Goal: Check status

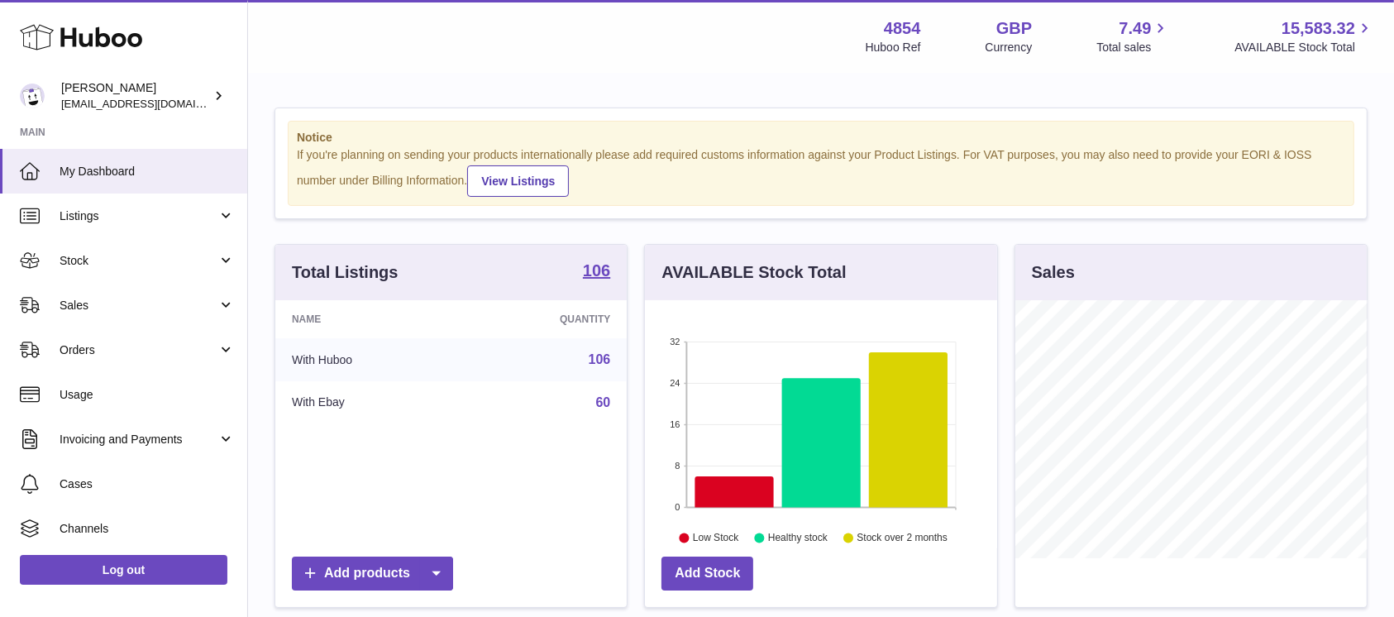
scroll to position [258, 351]
click at [192, 298] on span "Sales" at bounding box center [139, 306] width 158 height 16
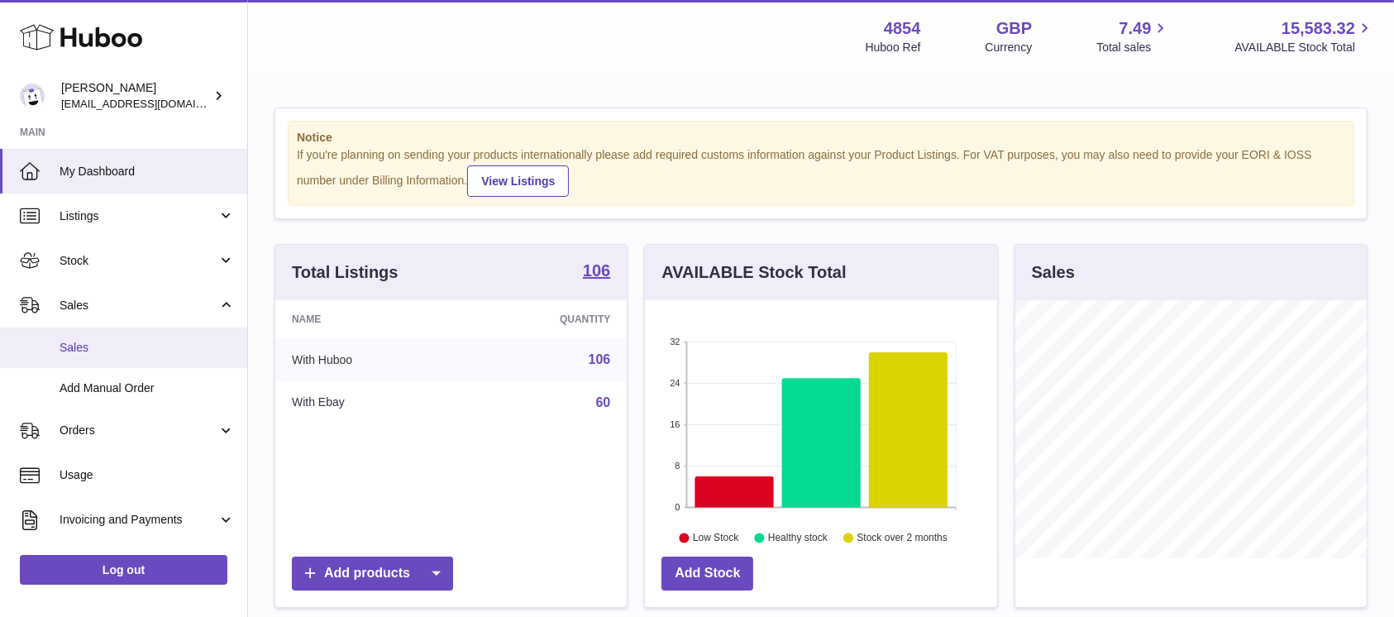
click at [182, 337] on link "Sales" at bounding box center [123, 347] width 247 height 41
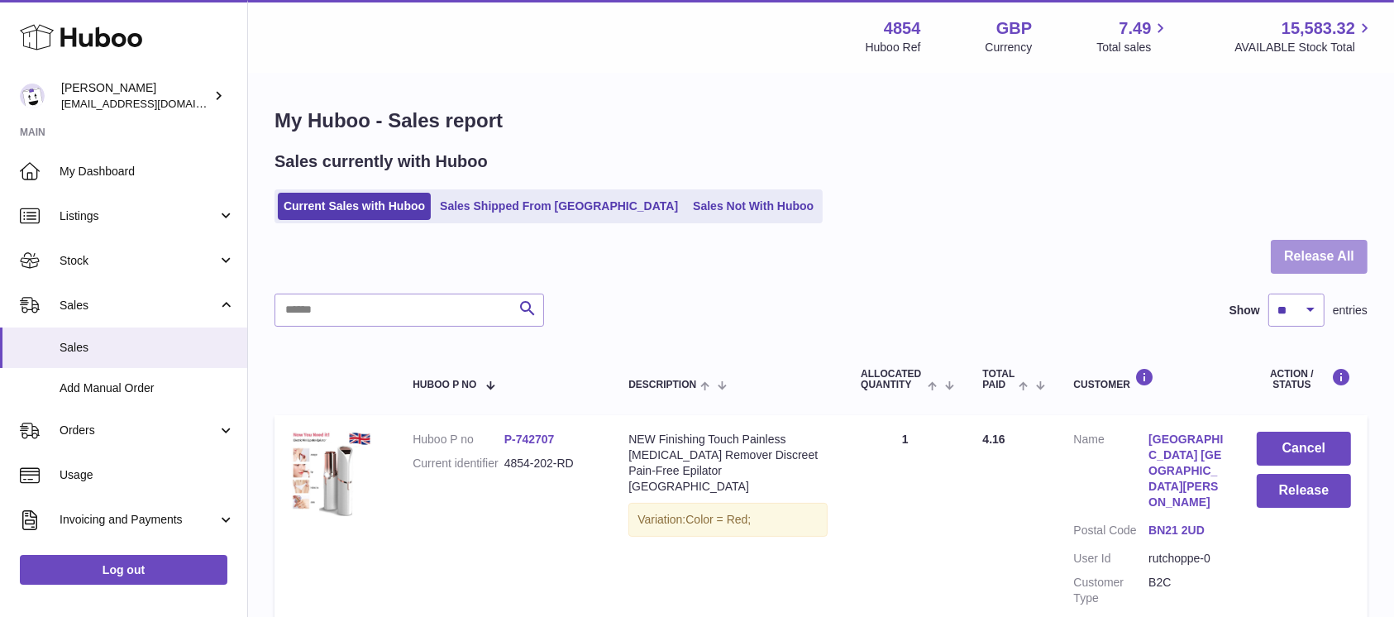
click at [1348, 251] on button "Release All" at bounding box center [1319, 257] width 97 height 34
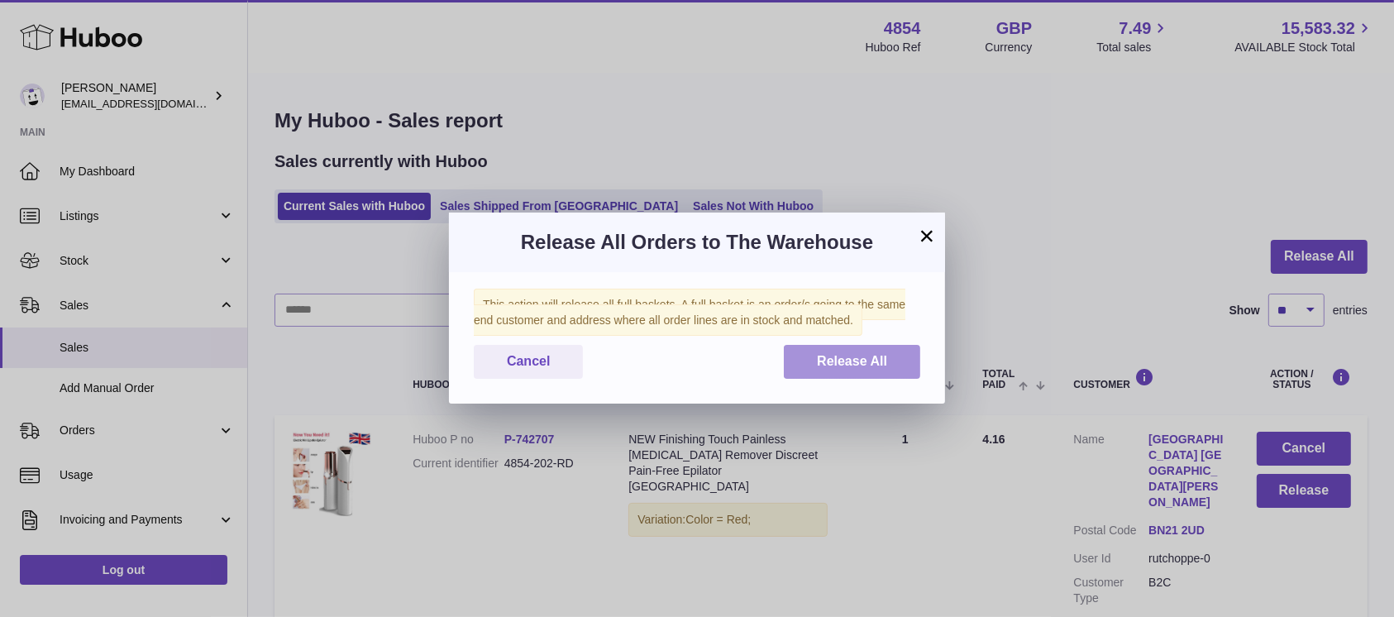
click at [848, 369] on button "Release All" at bounding box center [852, 362] width 136 height 34
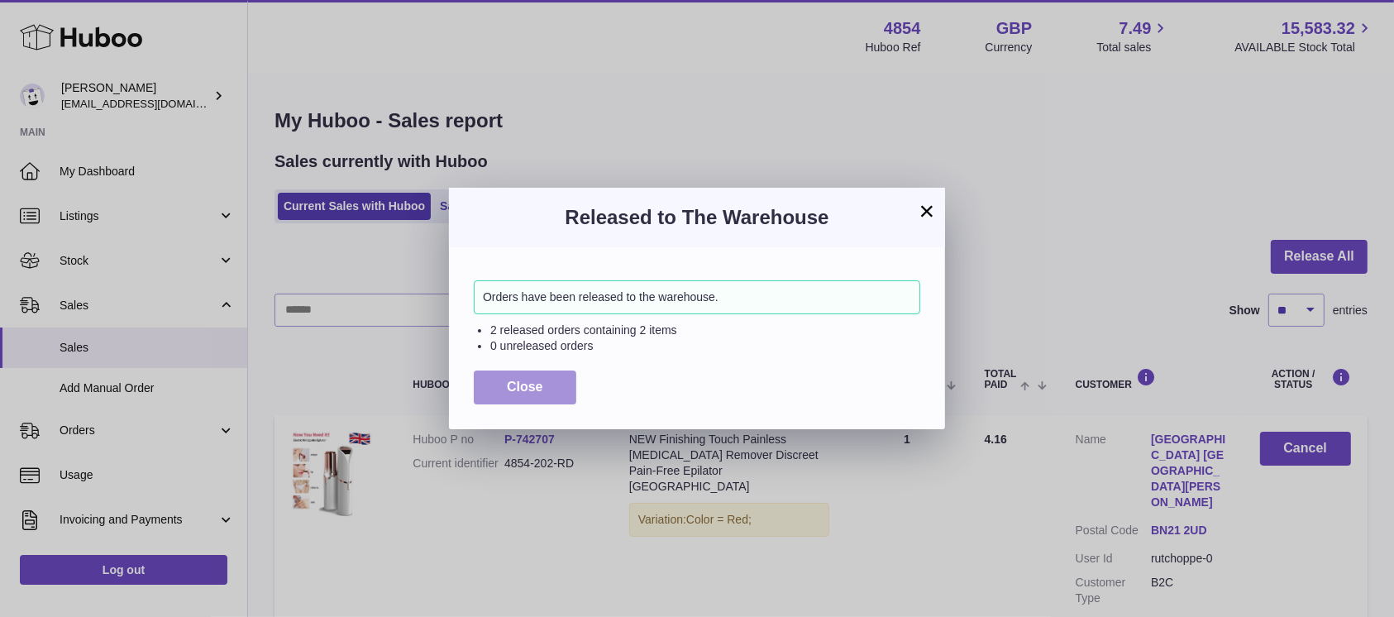
click at [532, 386] on span "Close" at bounding box center [525, 387] width 36 height 14
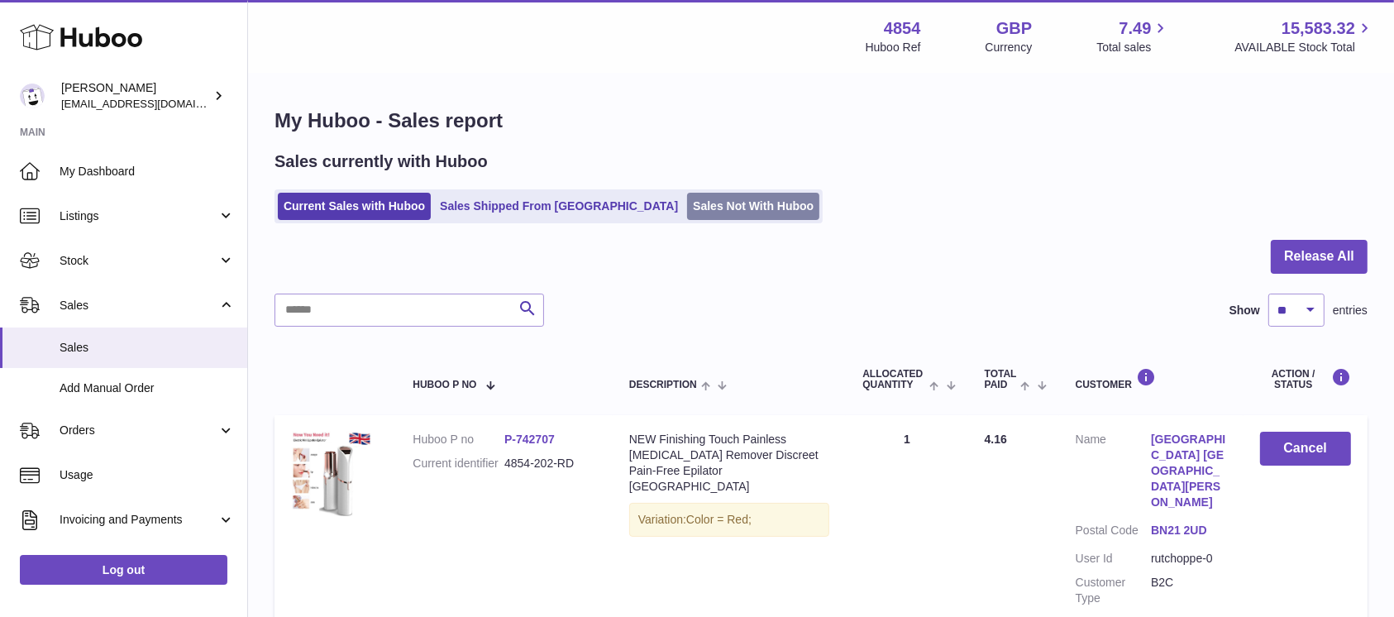
click at [731, 202] on link "Sales Not With Huboo" at bounding box center [753, 206] width 132 height 27
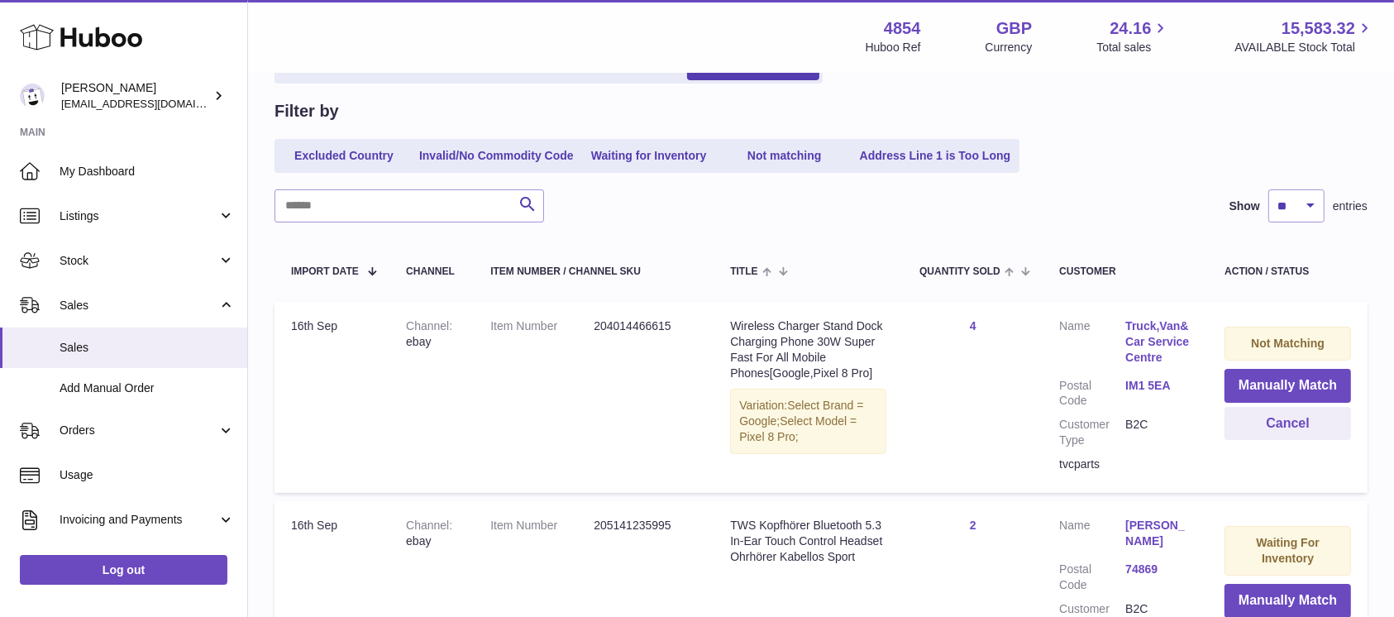
scroll to position [220, 0]
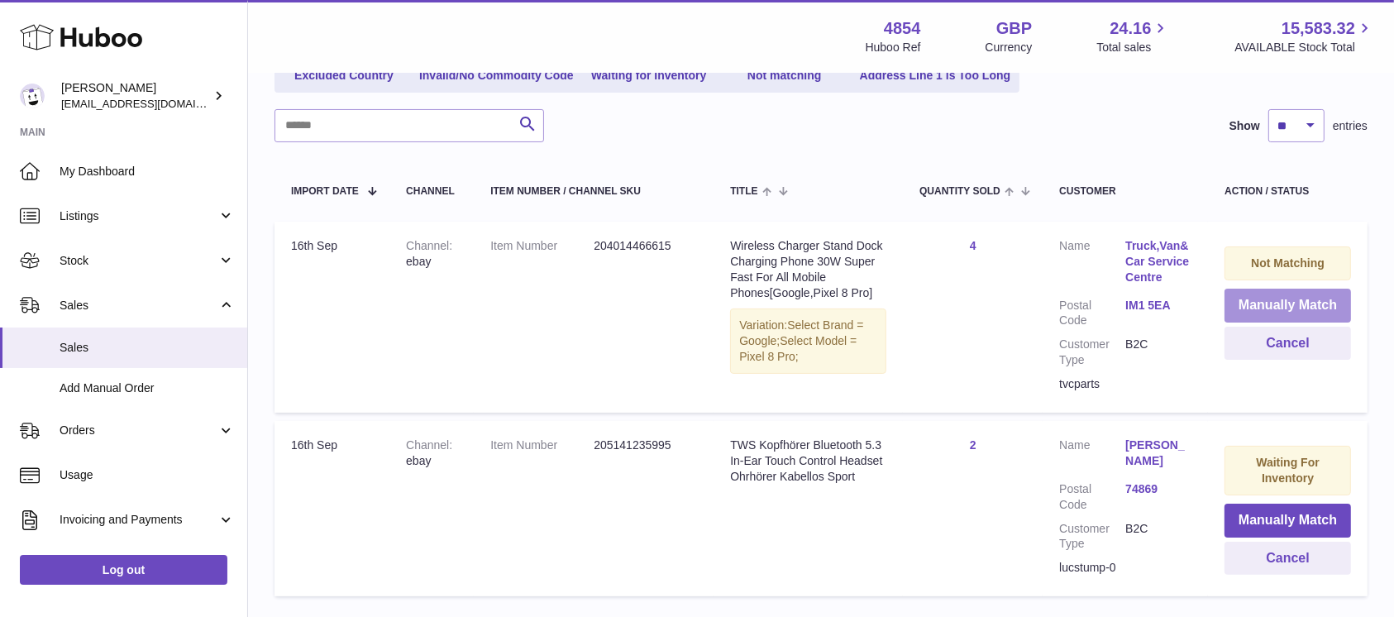
click at [1238, 300] on button "Manually Match" at bounding box center [1287, 306] width 127 height 34
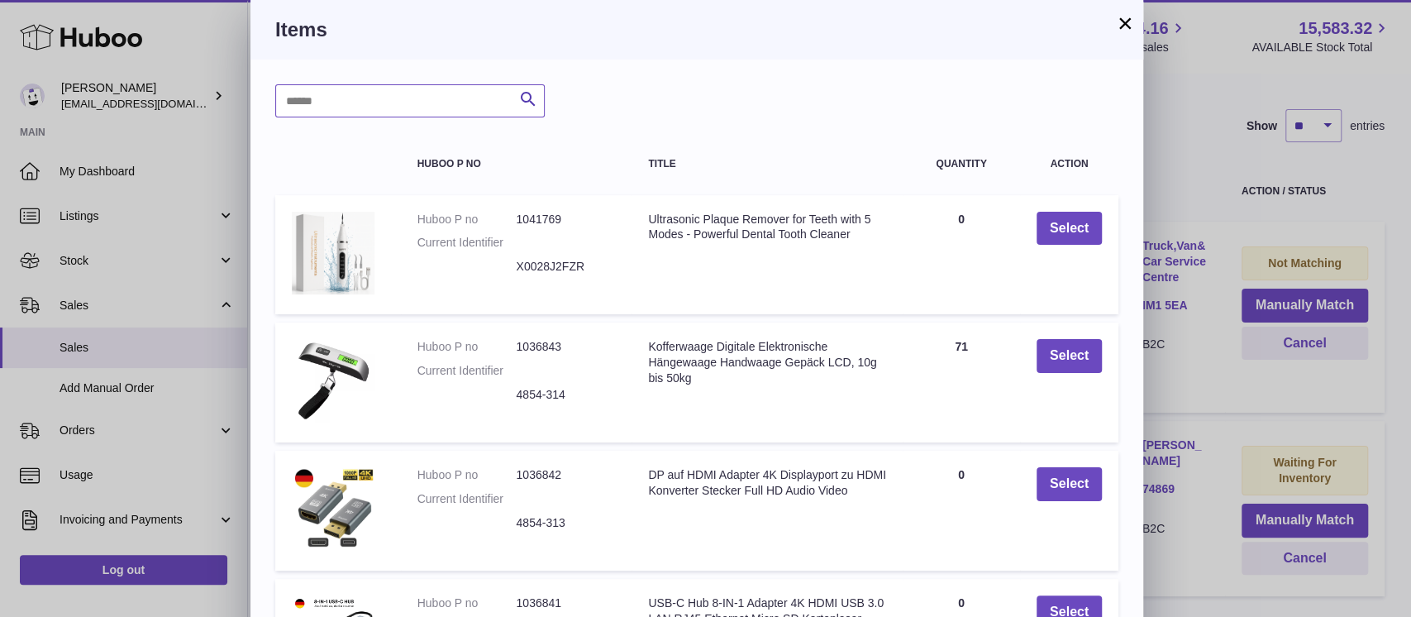
click at [397, 98] on input "text" at bounding box center [410, 100] width 270 height 33
type input "*****"
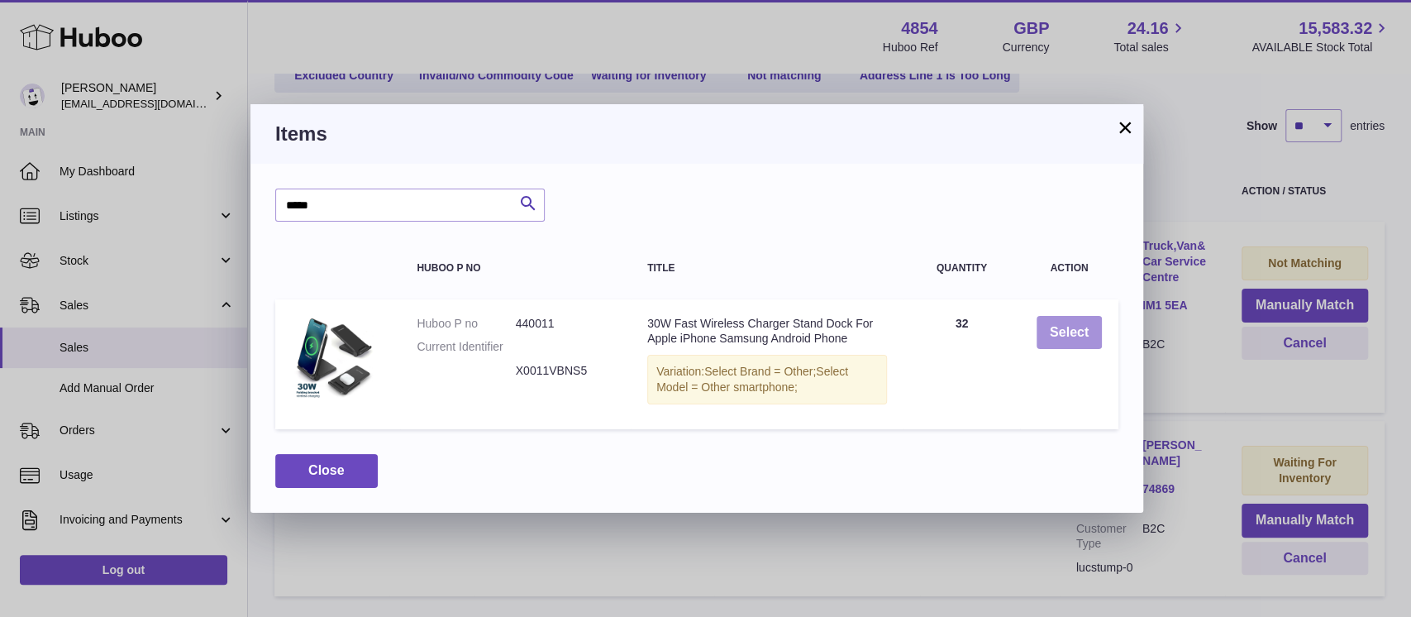
click at [1040, 326] on button "Select" at bounding box center [1069, 333] width 65 height 34
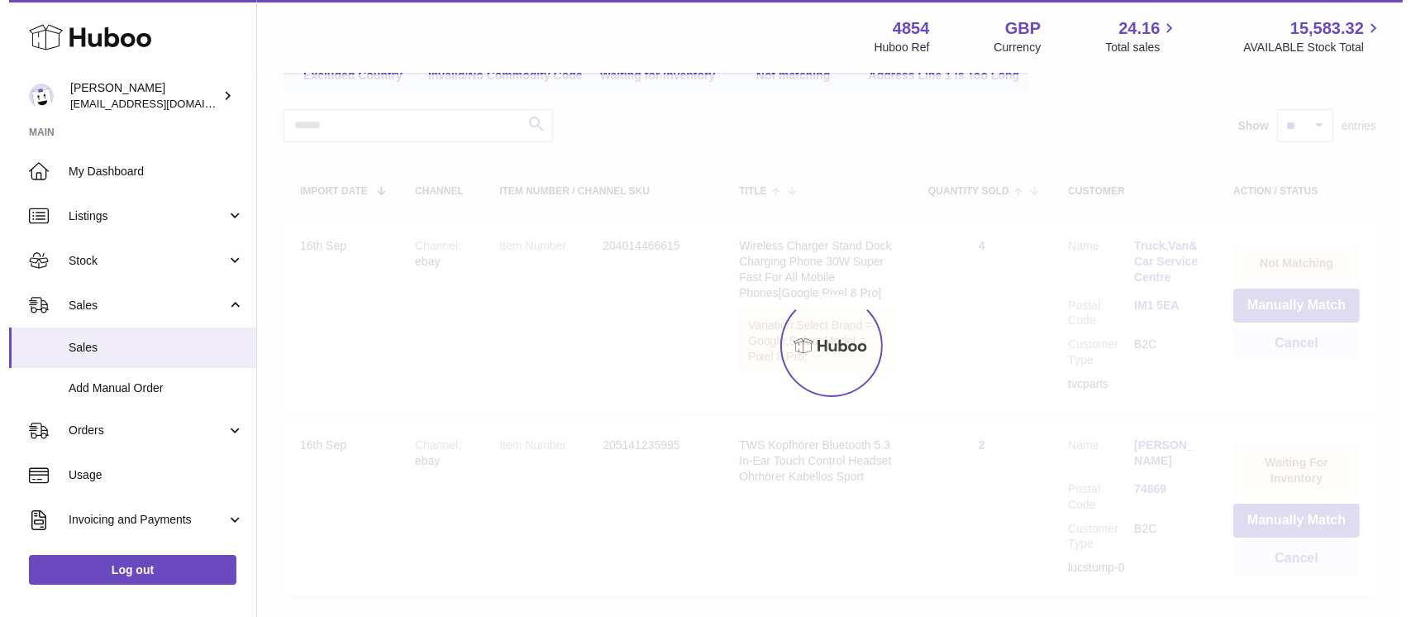
scroll to position [138, 0]
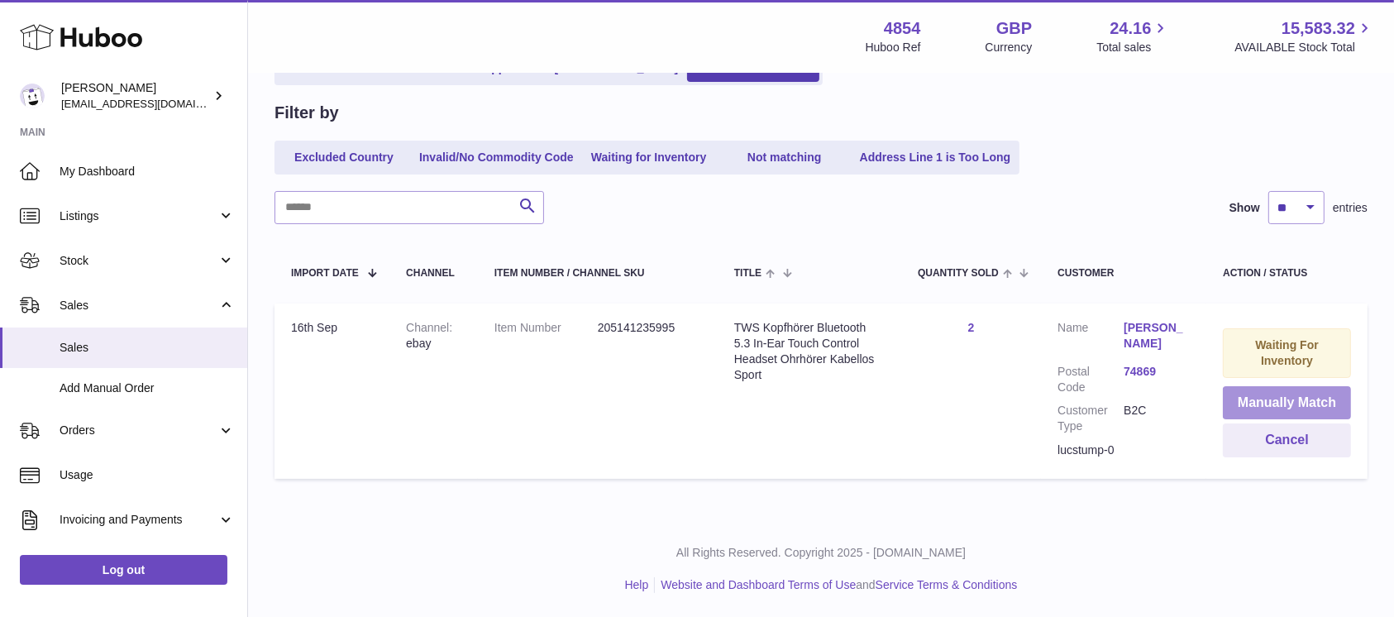
click at [1256, 392] on button "Manually Match" at bounding box center [1287, 403] width 128 height 34
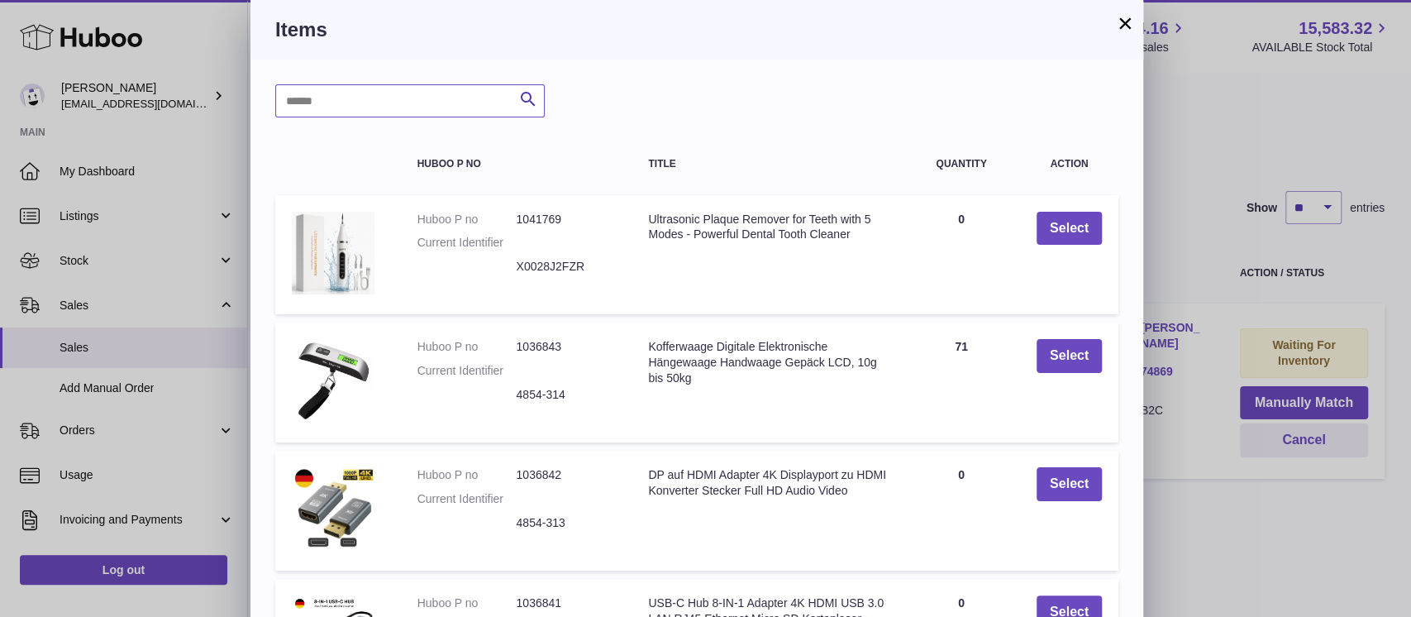
click at [376, 113] on input "text" at bounding box center [410, 100] width 270 height 33
type input "***"
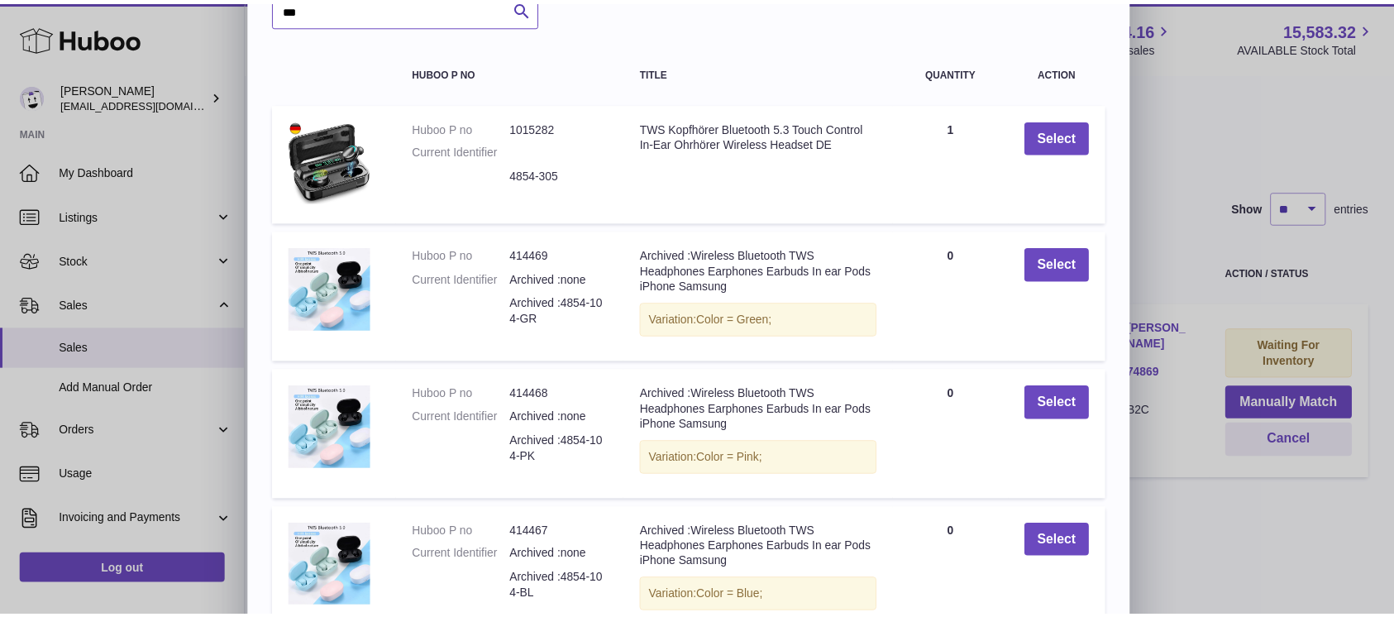
scroll to position [0, 0]
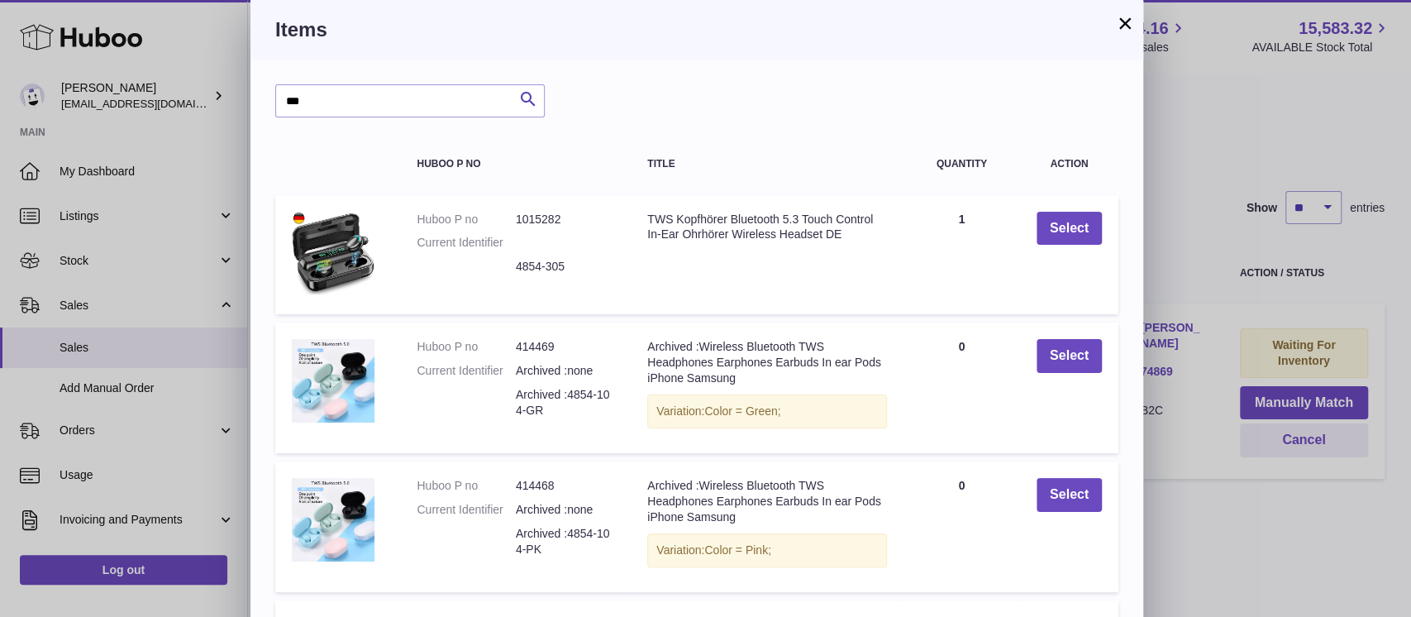
click at [1125, 28] on button "×" at bounding box center [1125, 23] width 20 height 20
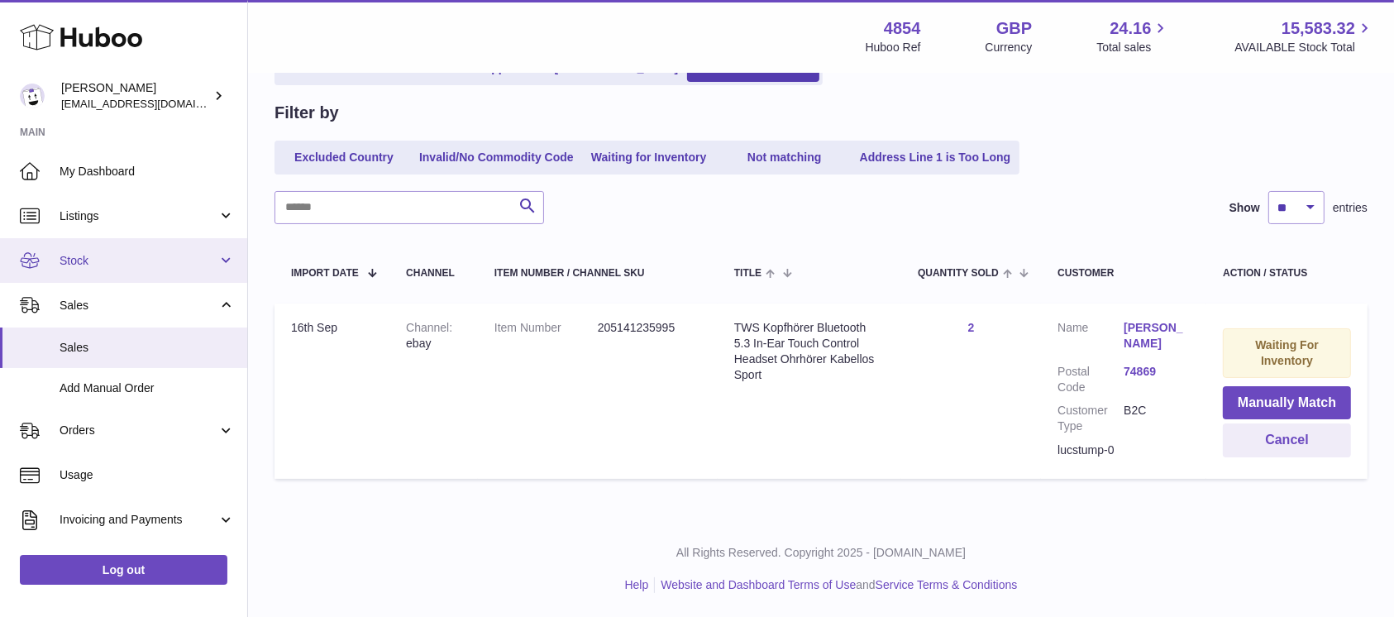
click at [169, 270] on link "Stock" at bounding box center [123, 260] width 247 height 45
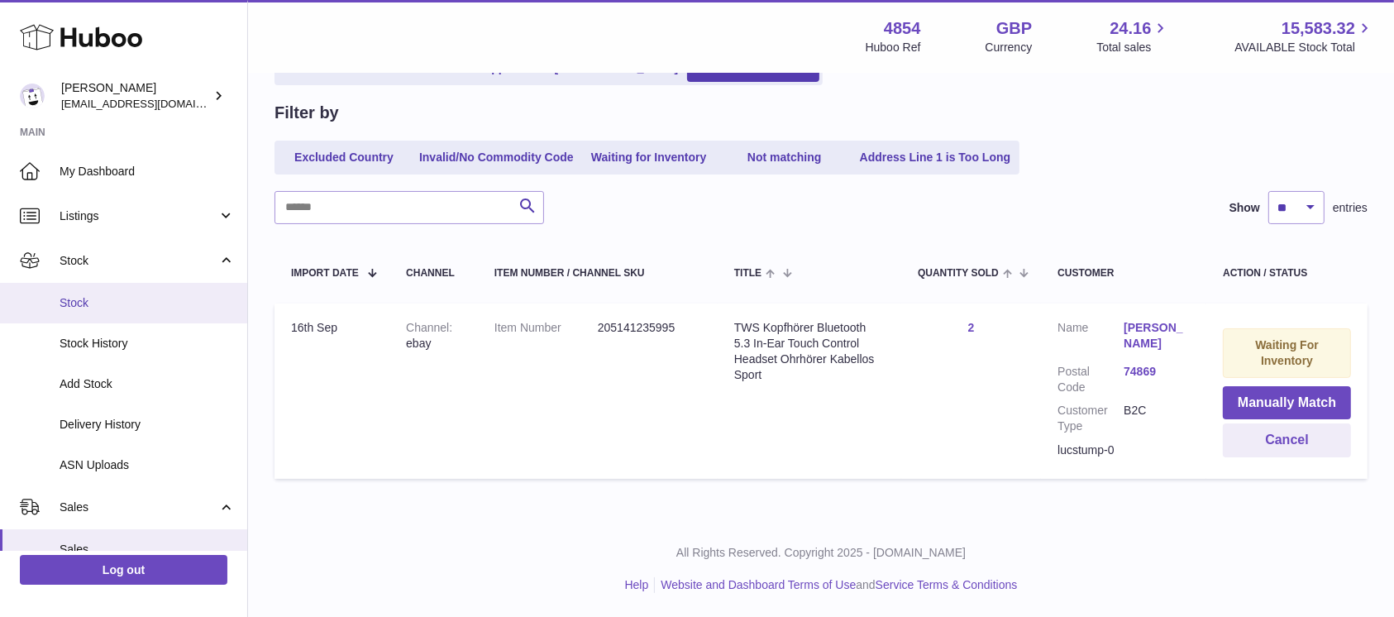
click at [157, 309] on span "Stock" at bounding box center [147, 303] width 175 height 16
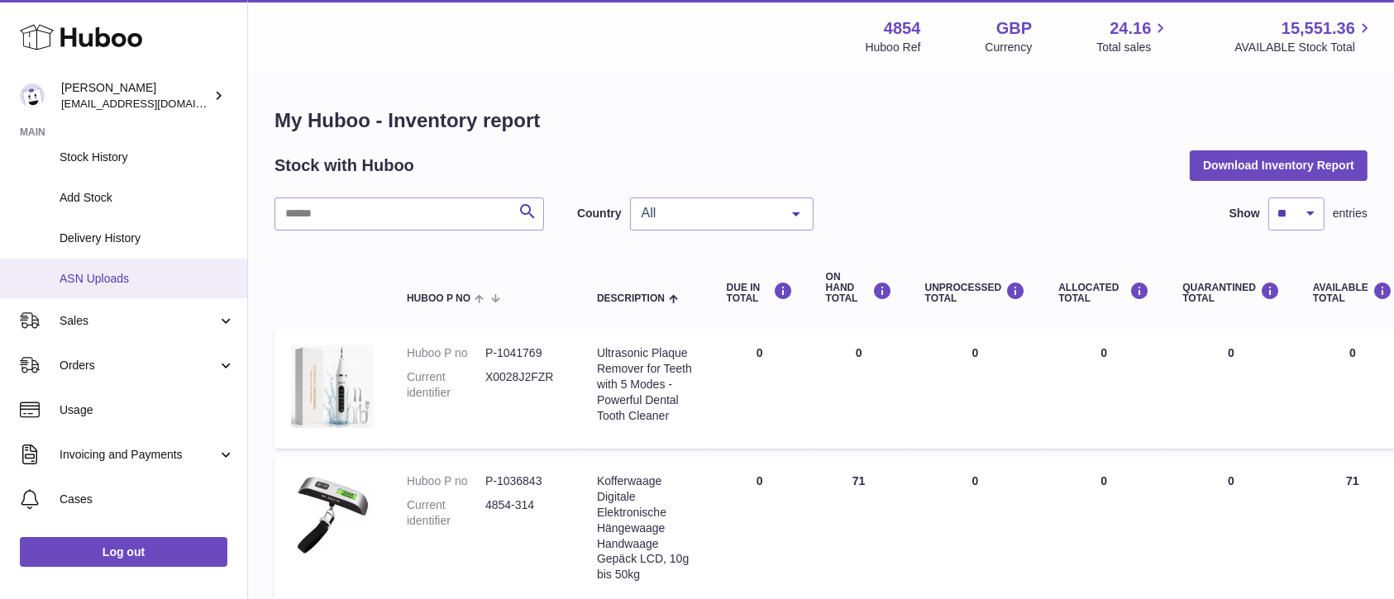
scroll to position [220, 0]
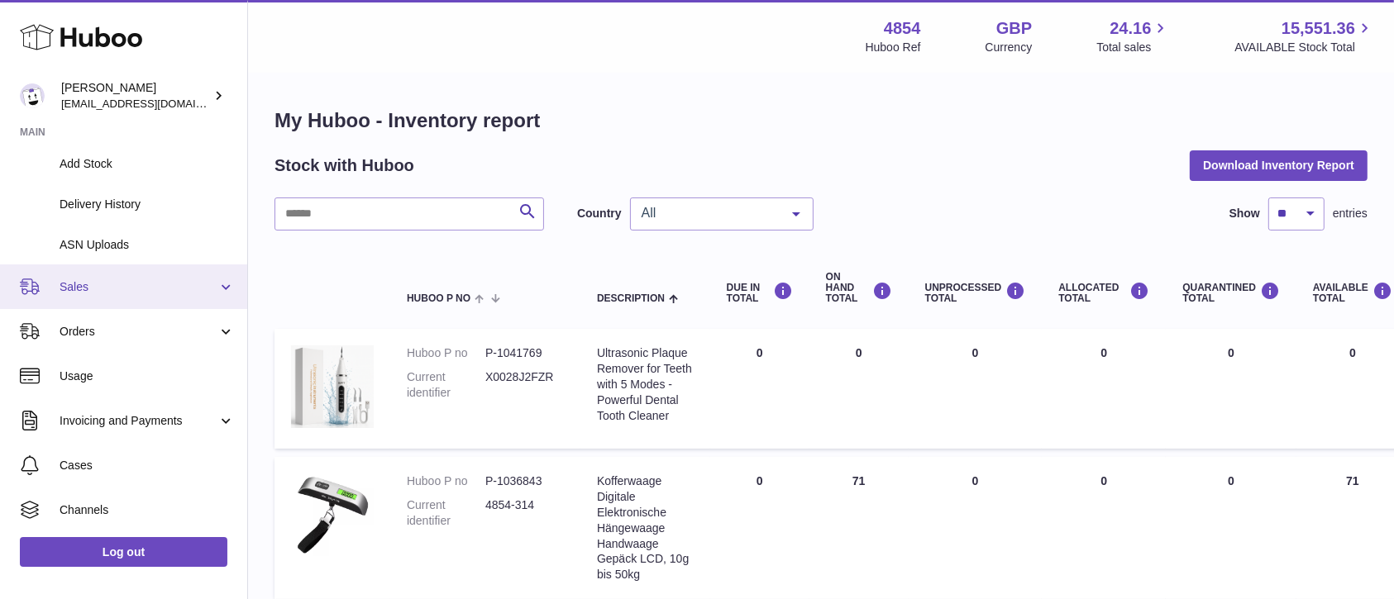
click at [177, 282] on span "Sales" at bounding box center [139, 287] width 158 height 16
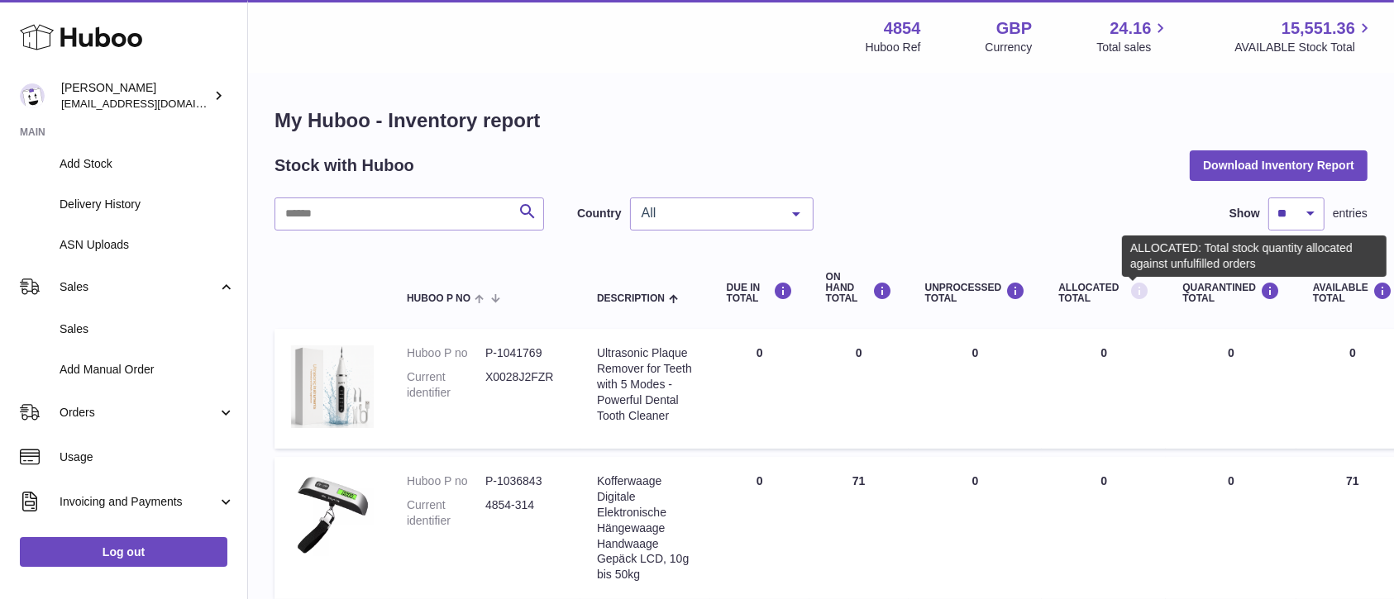
click at [1129, 296] on icon at bounding box center [1139, 291] width 20 height 21
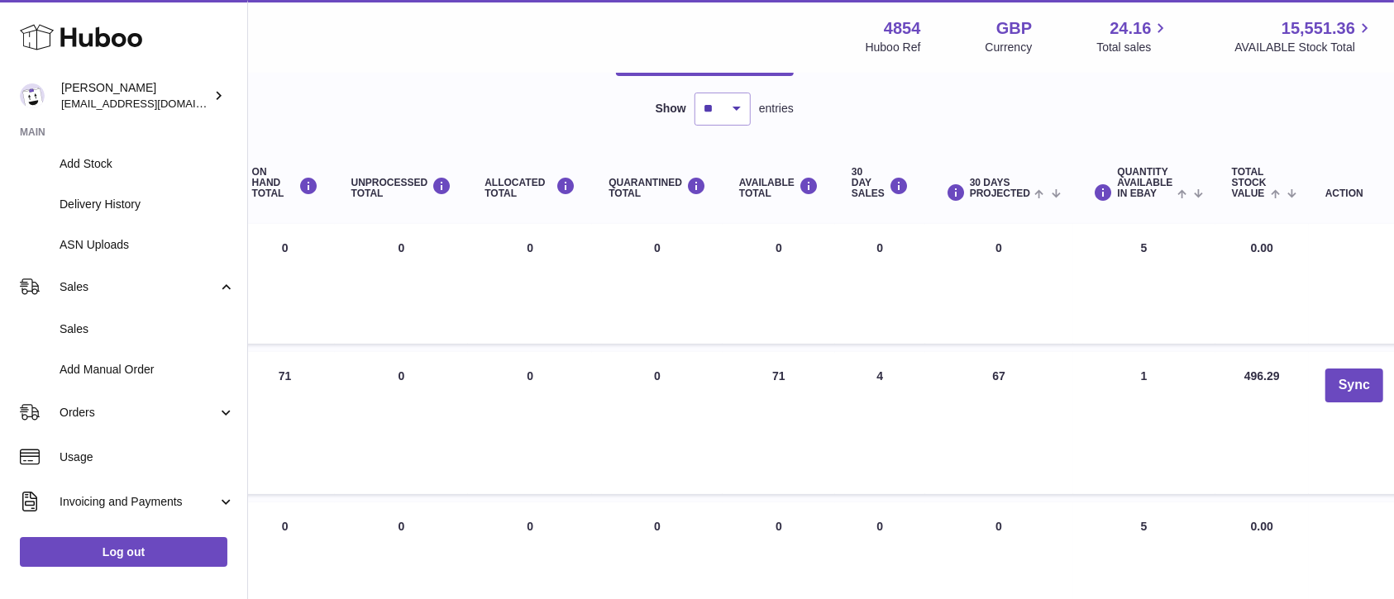
scroll to position [0, 574]
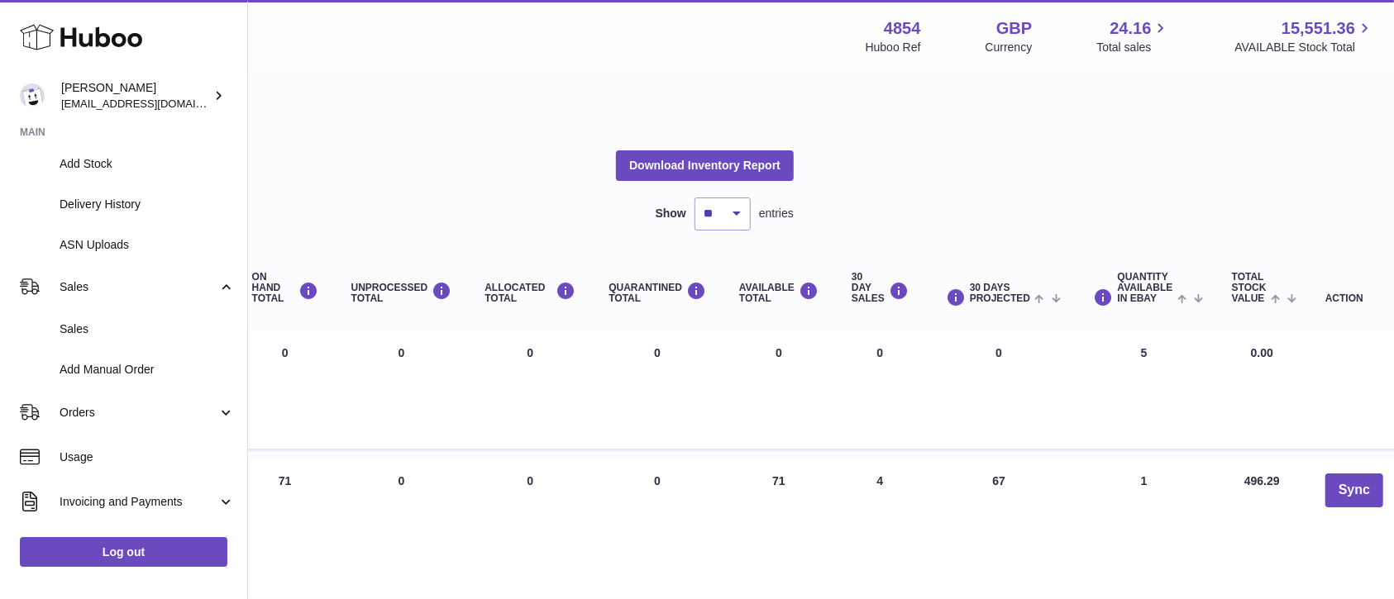
click at [1125, 286] on span "Quantity Available in eBay" at bounding box center [1145, 288] width 55 height 33
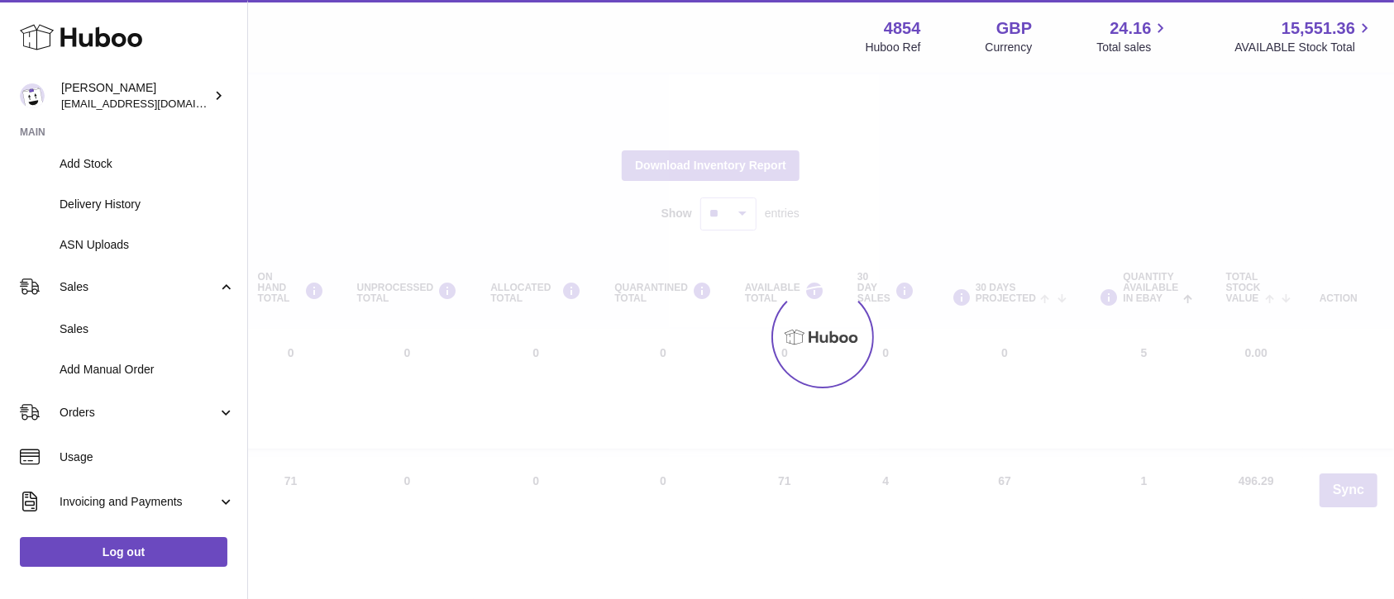
scroll to position [0, 567]
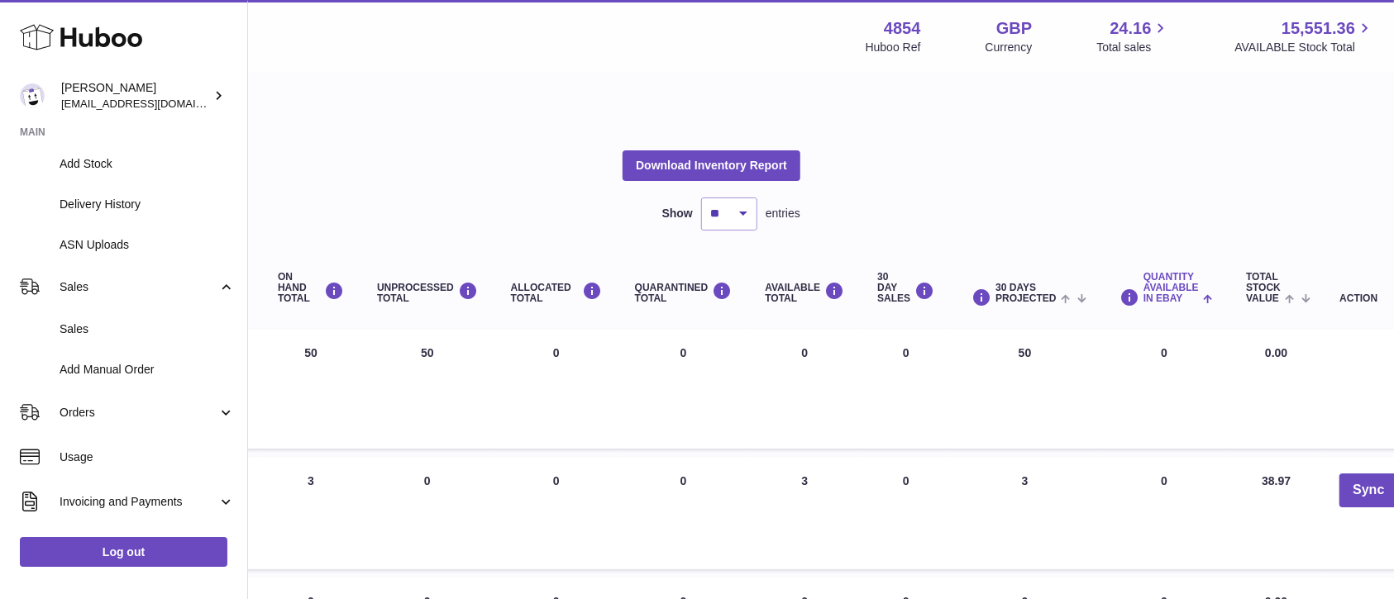
click at [1172, 277] on span "Quantity Available in eBay" at bounding box center [1170, 288] width 55 height 33
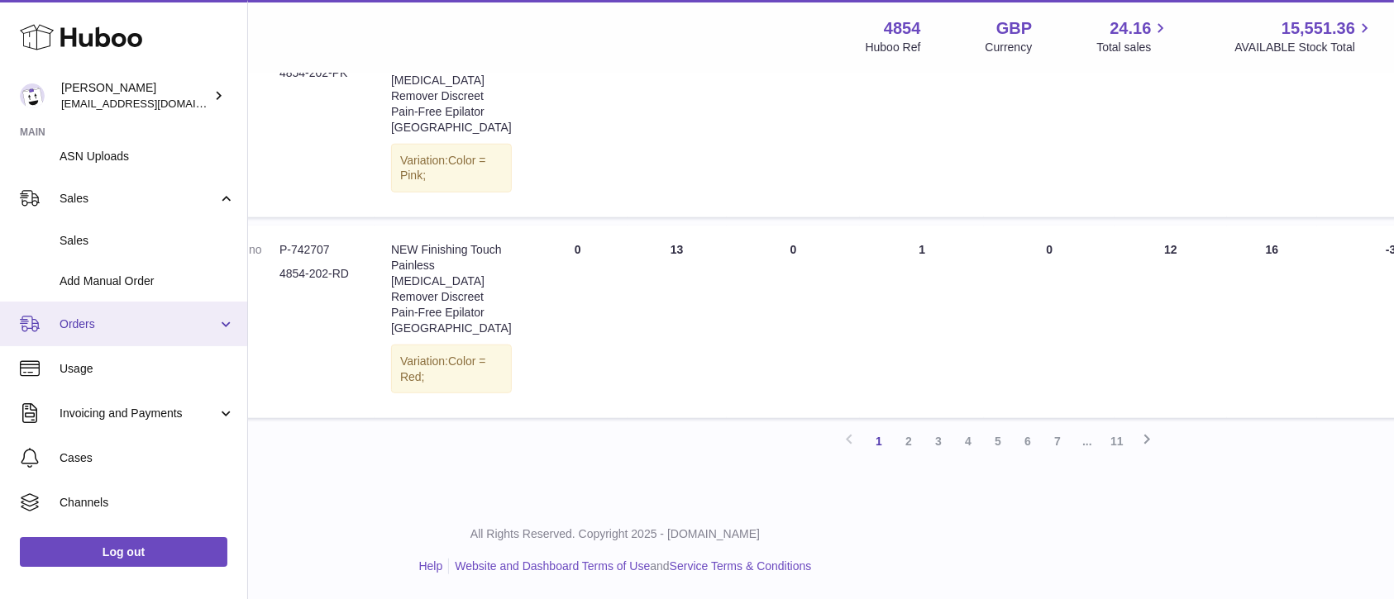
scroll to position [371, 0]
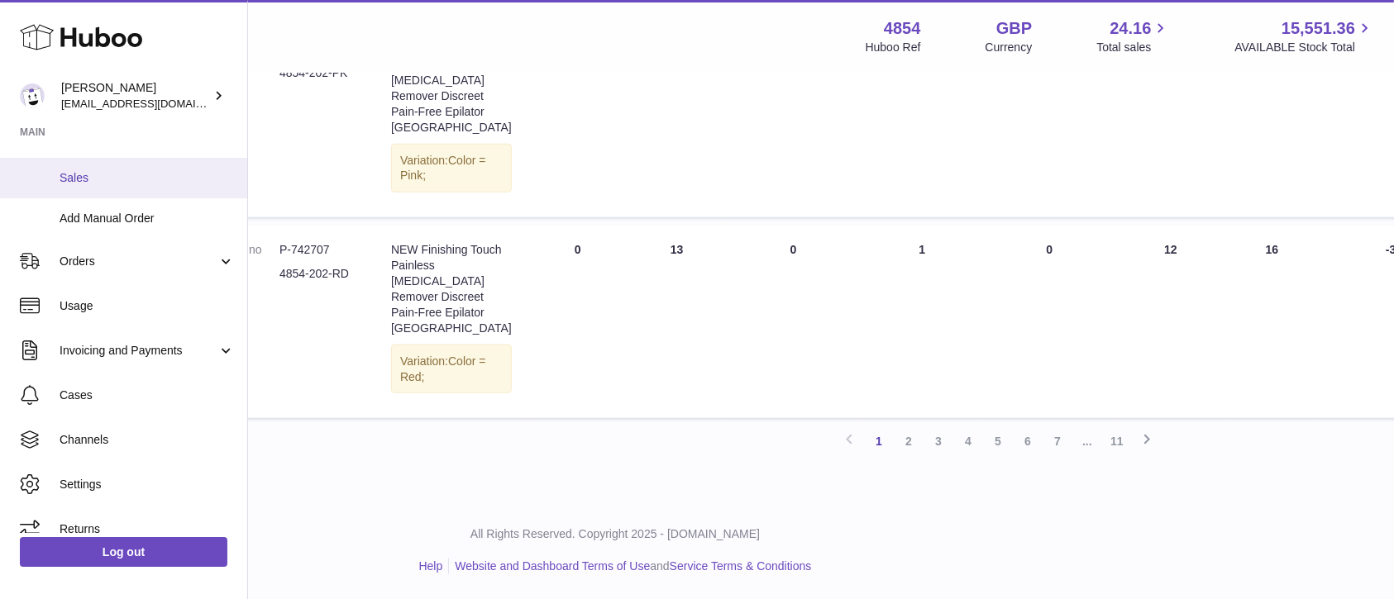
click at [165, 173] on span "Sales" at bounding box center [147, 178] width 175 height 16
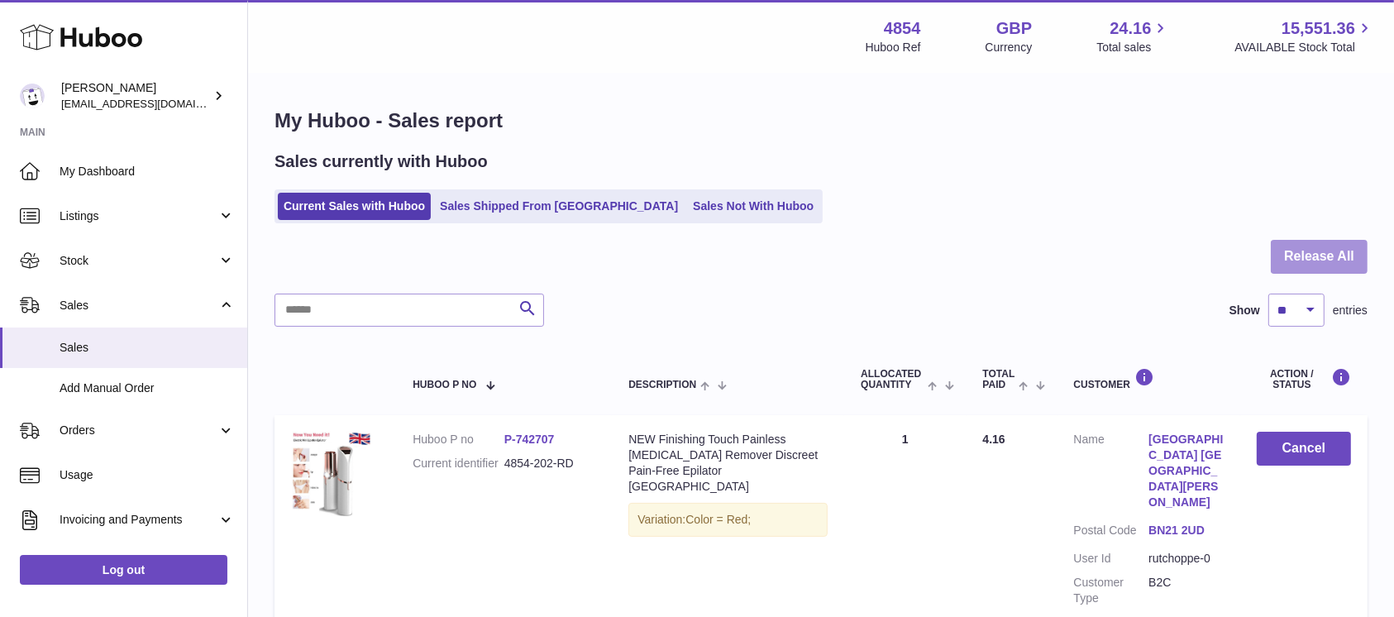
click at [1285, 255] on button "Release All" at bounding box center [1319, 257] width 97 height 34
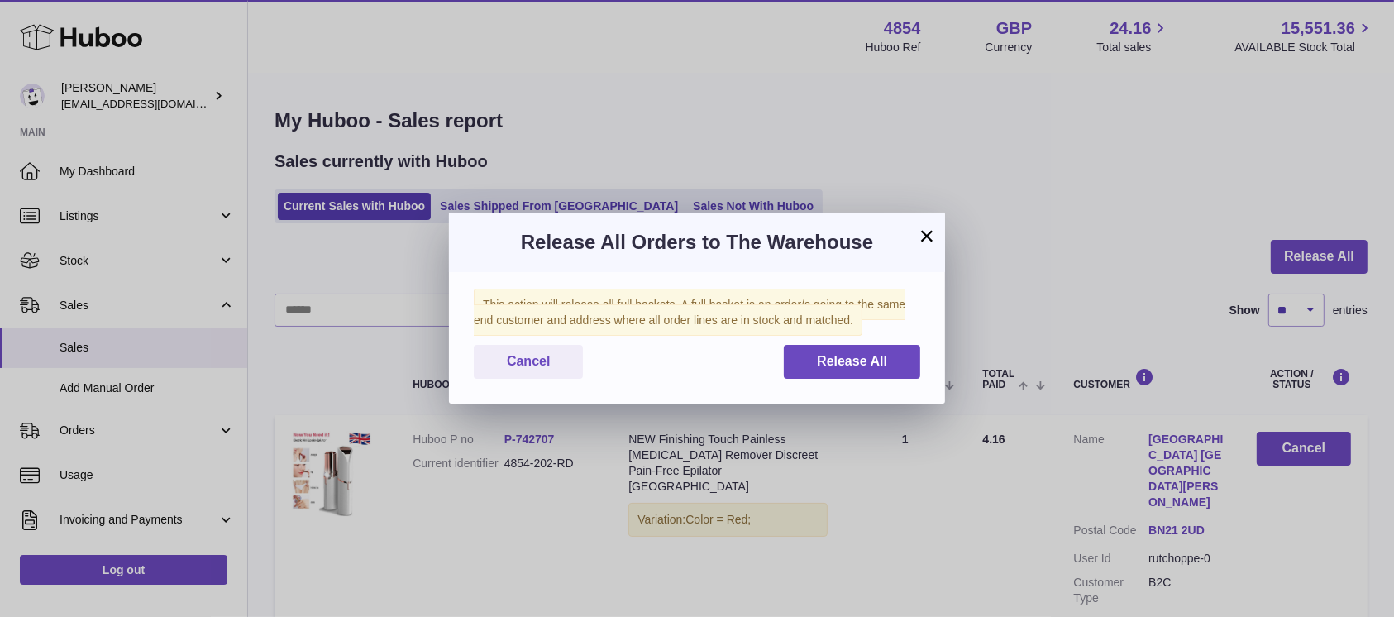
click at [782, 370] on div "Cancel Release All" at bounding box center [697, 362] width 446 height 34
click at [791, 368] on button "Release All" at bounding box center [852, 362] width 136 height 34
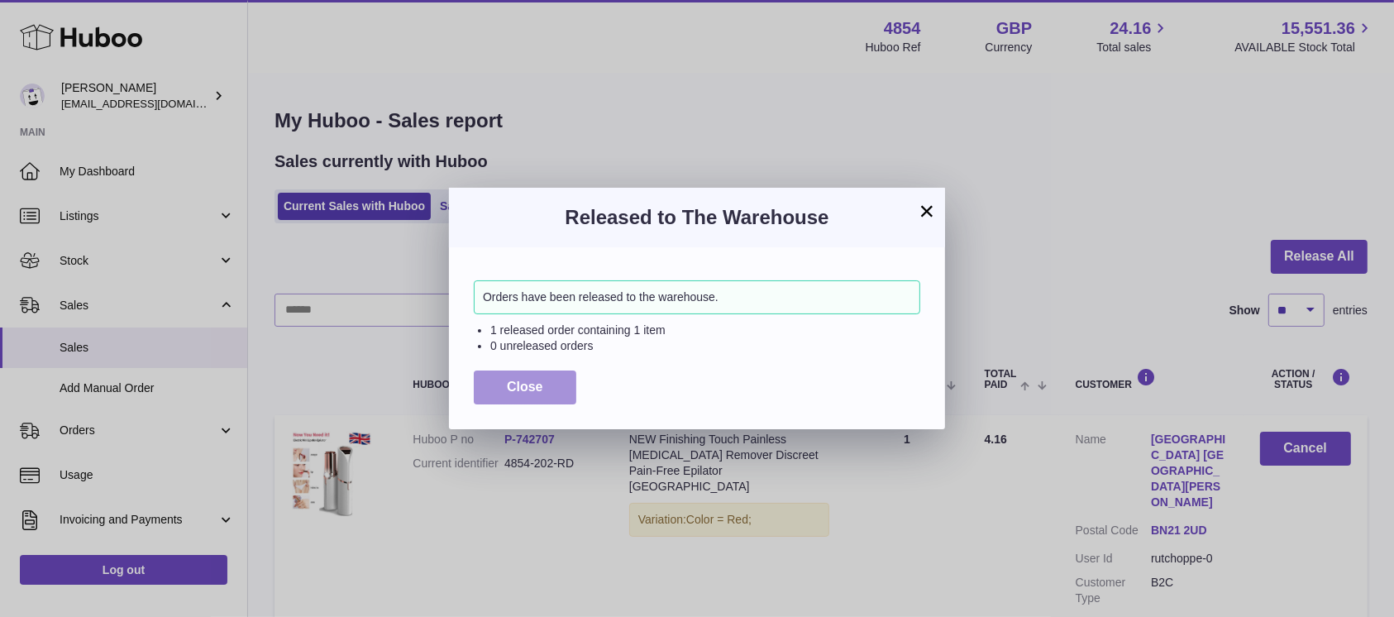
click at [525, 393] on span "Close" at bounding box center [525, 387] width 36 height 14
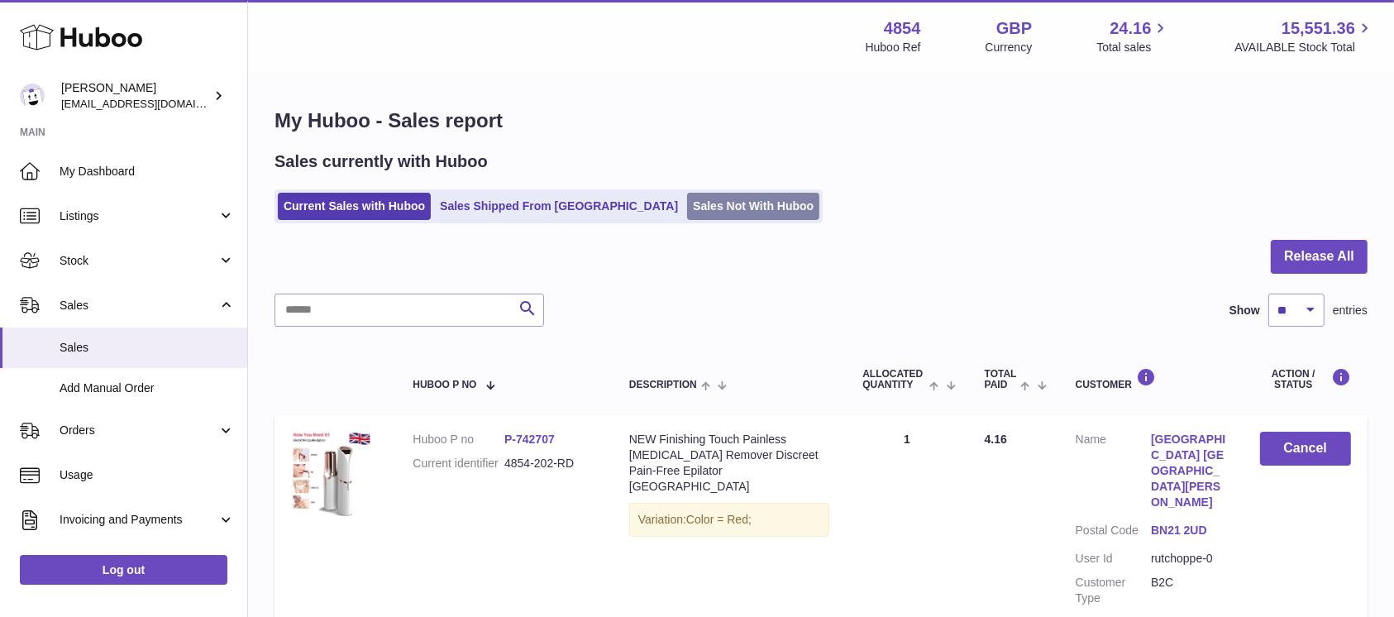
click at [687, 195] on link "Sales Not With Huboo" at bounding box center [753, 206] width 132 height 27
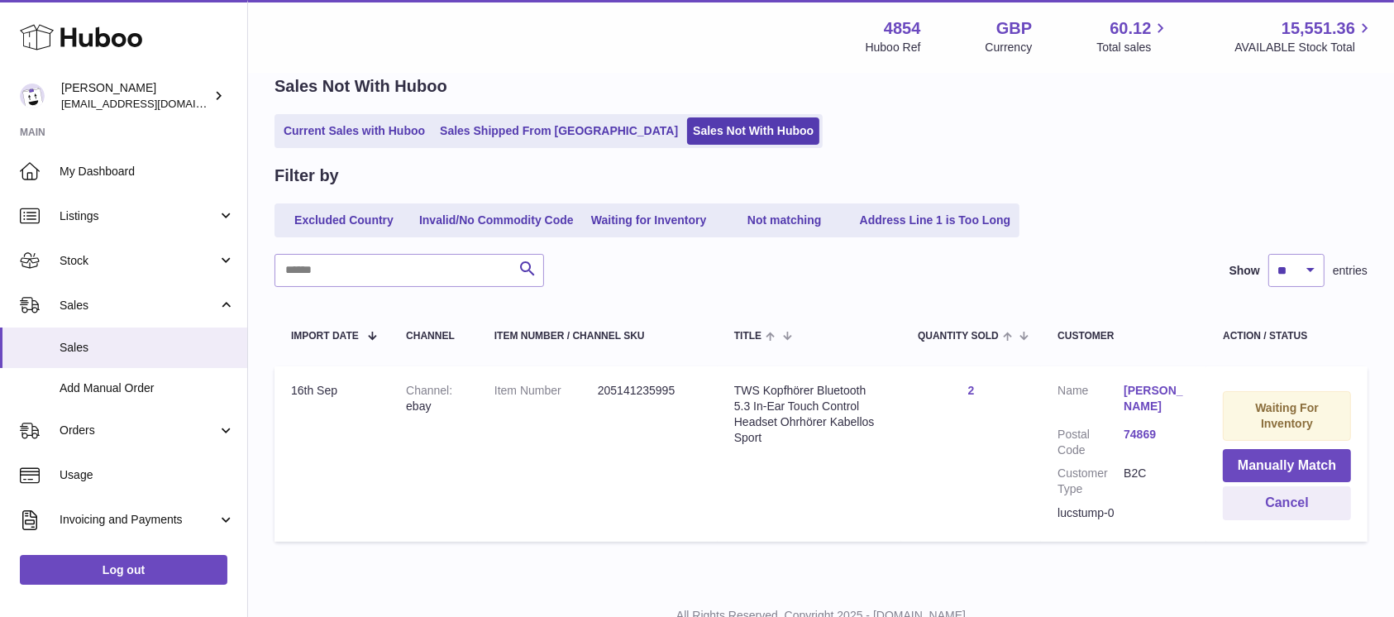
scroll to position [110, 0]
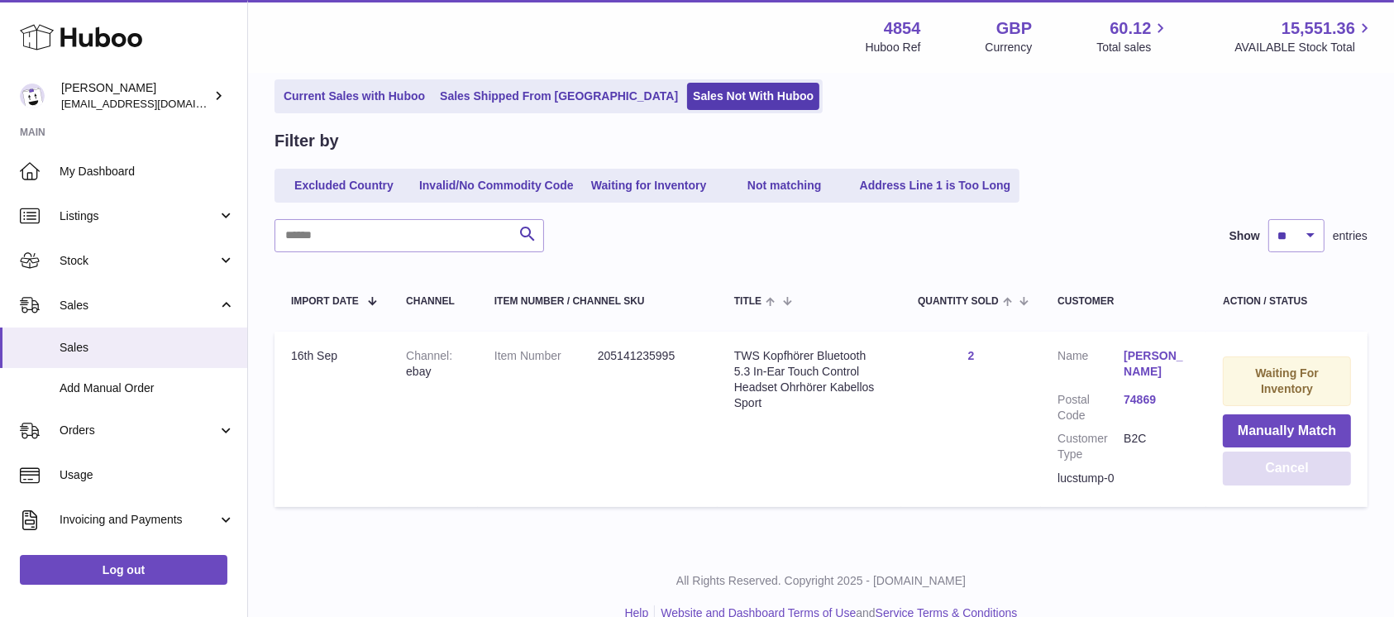
click at [1272, 477] on button "Cancel" at bounding box center [1287, 468] width 128 height 34
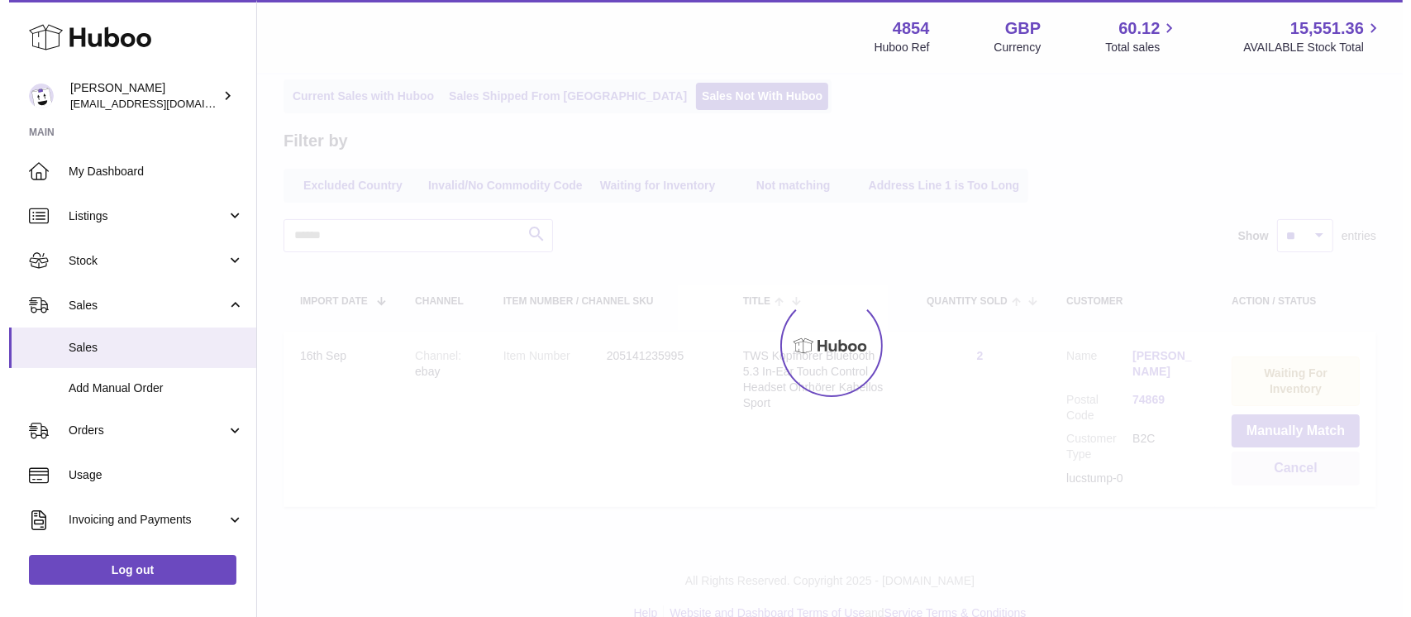
scroll to position [0, 0]
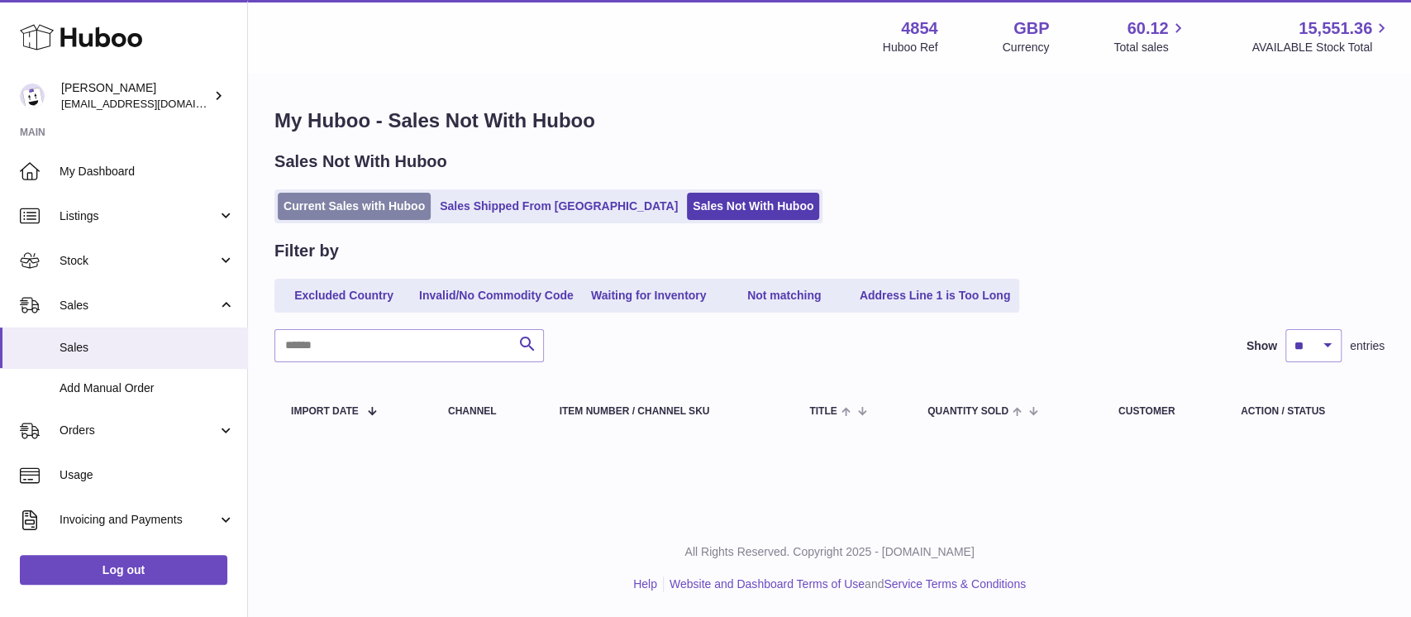
click at [378, 202] on link "Current Sales with Huboo" at bounding box center [354, 206] width 153 height 27
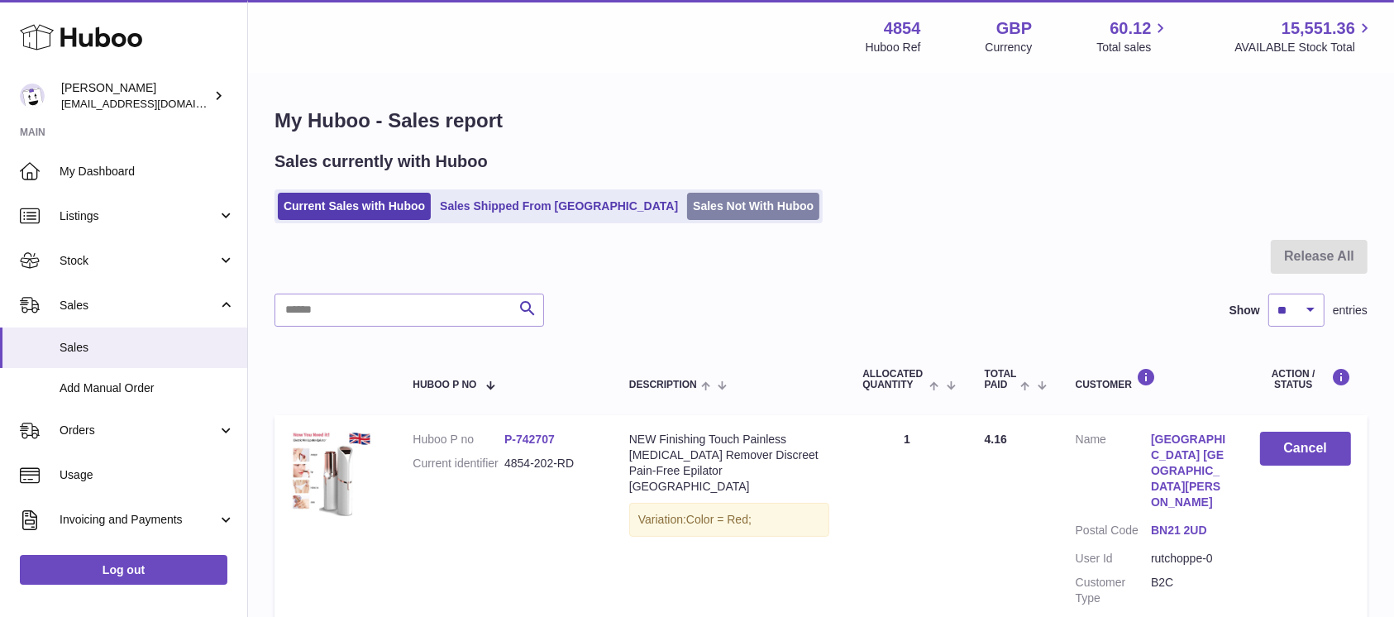
click at [687, 207] on link "Sales Not With Huboo" at bounding box center [753, 206] width 132 height 27
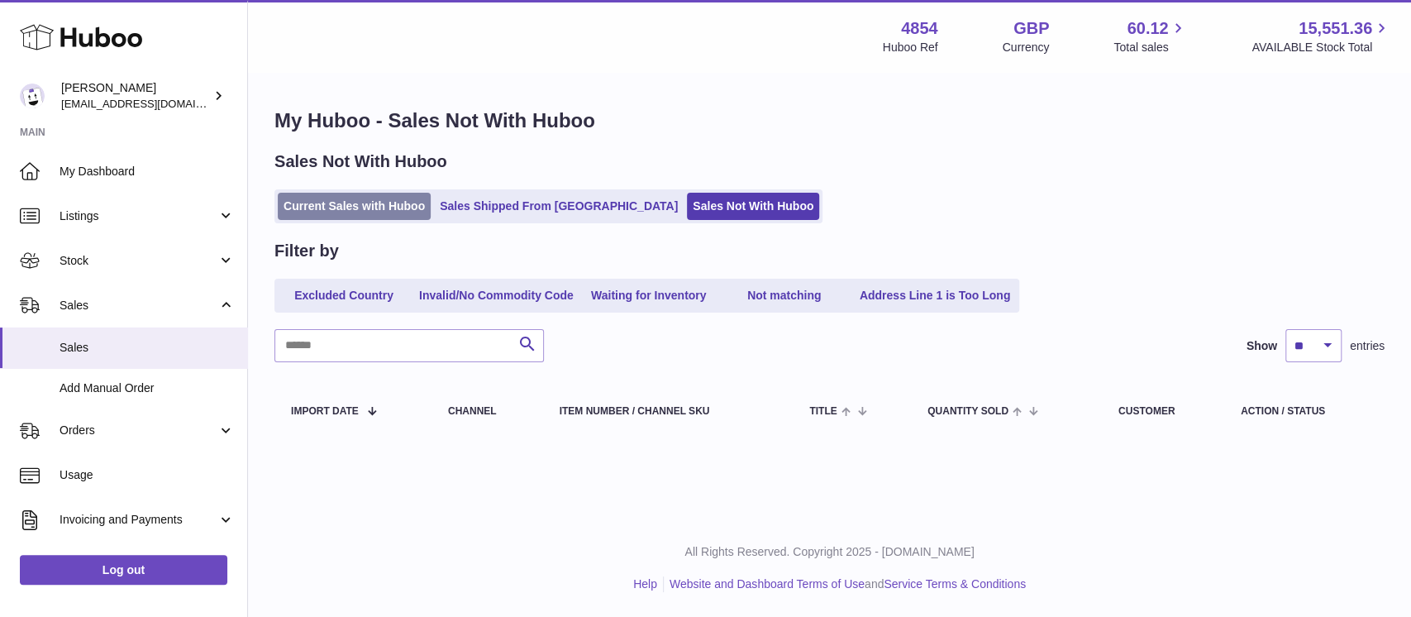
click at [399, 208] on link "Current Sales with Huboo" at bounding box center [354, 206] width 153 height 27
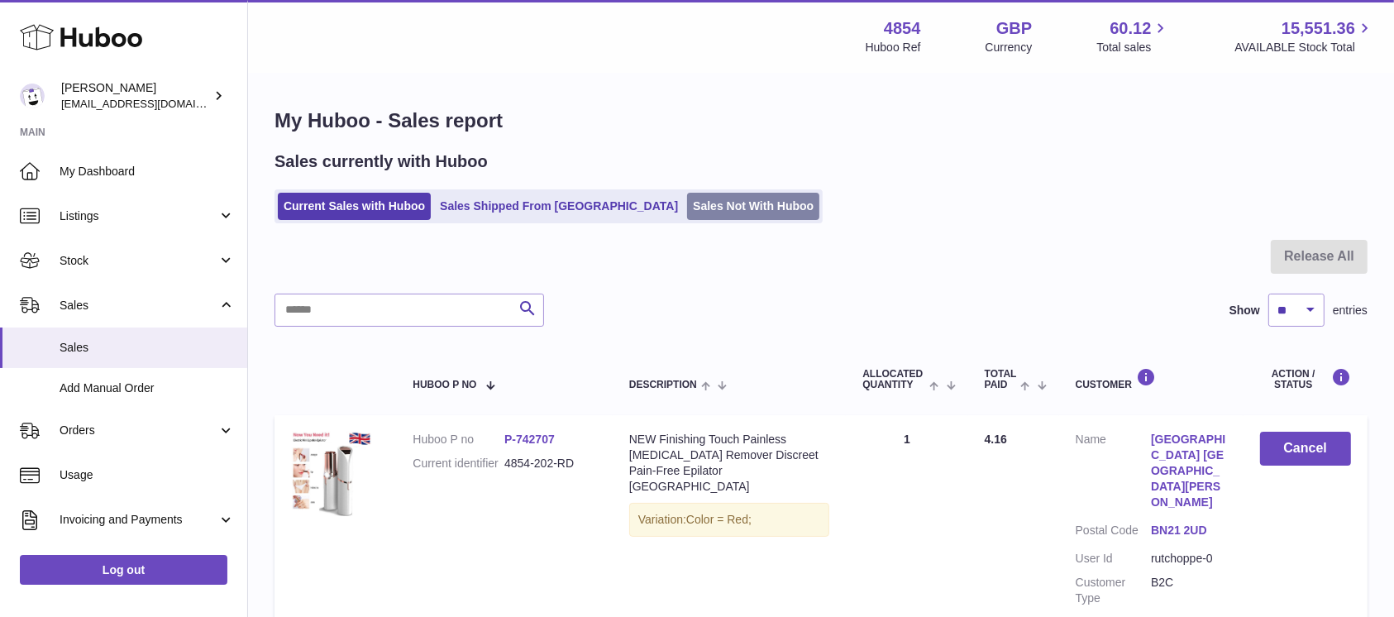
click at [687, 209] on link "Sales Not With Huboo" at bounding box center [753, 206] width 132 height 27
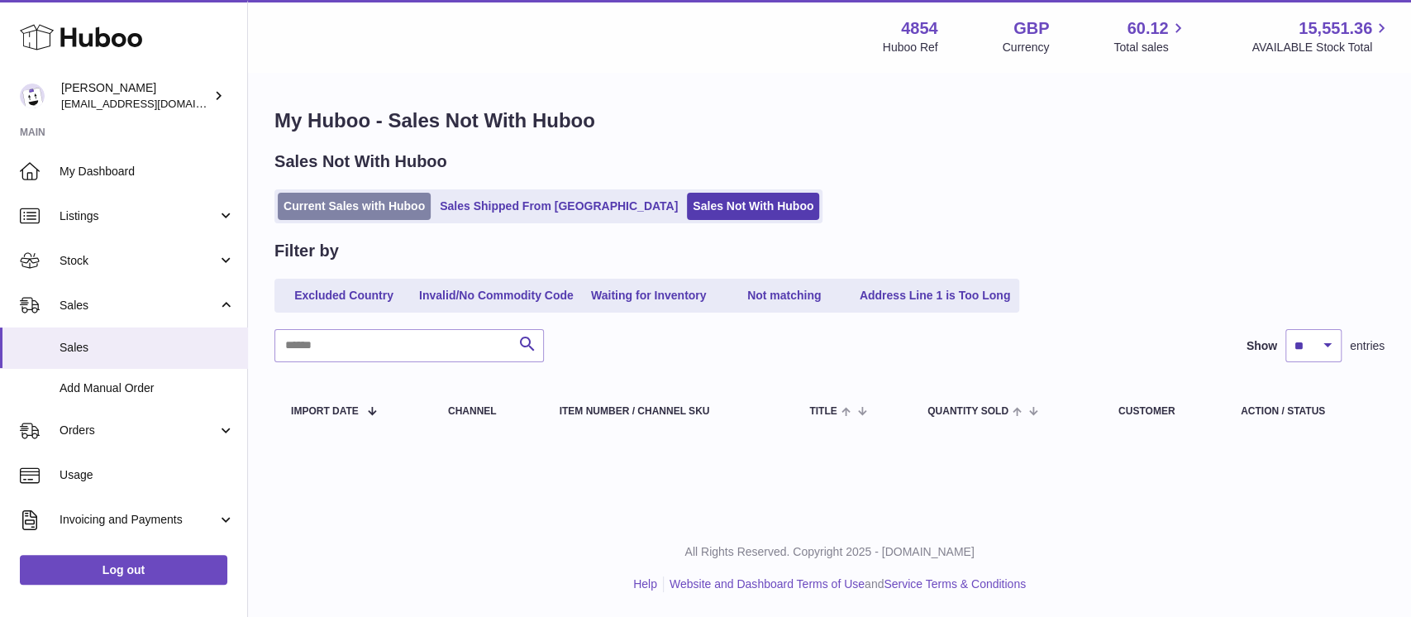
click at [371, 210] on link "Current Sales with Huboo" at bounding box center [354, 206] width 153 height 27
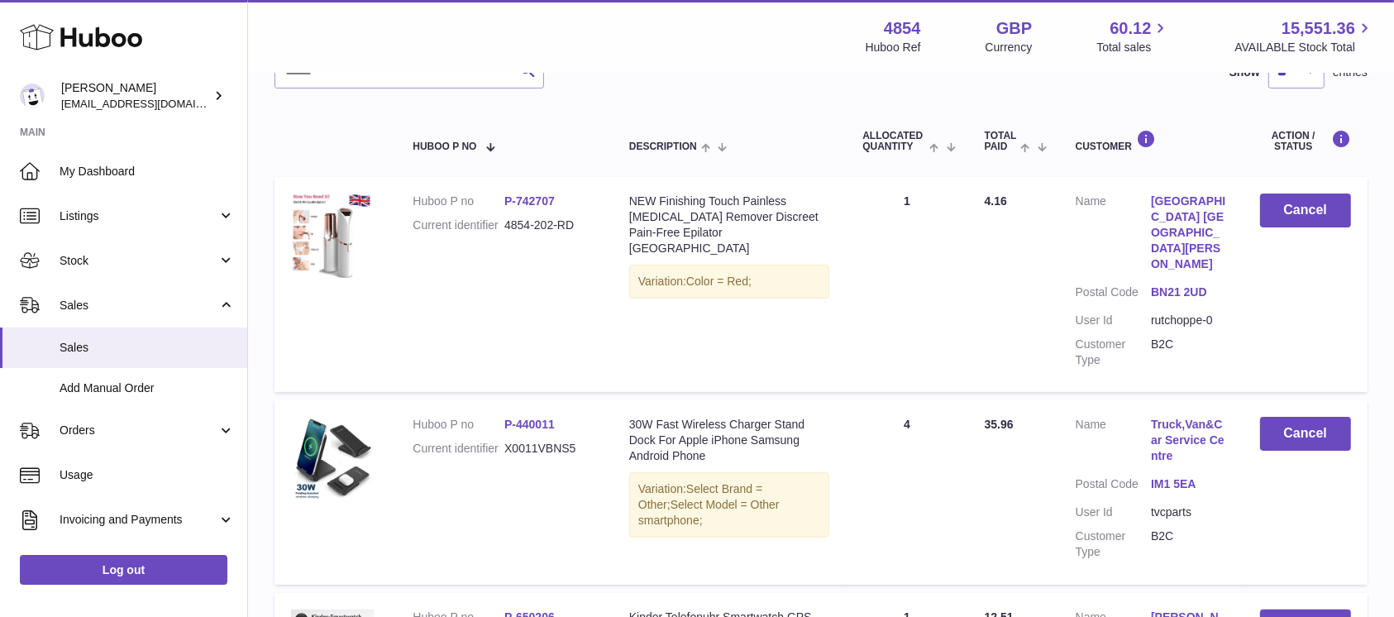
scroll to position [331, 0]
